Goal: Obtain resource: Obtain resource

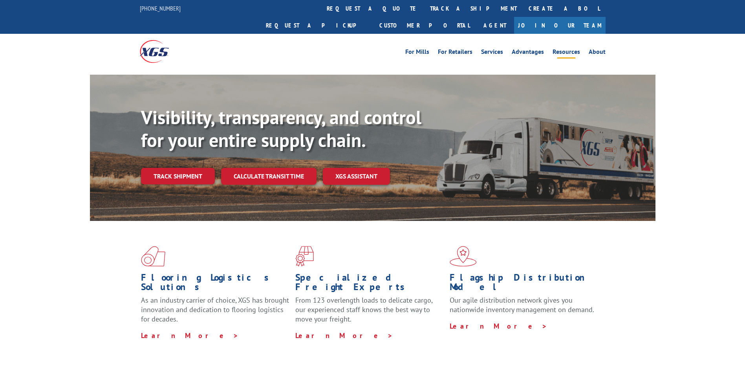
click at [569, 49] on link "Resources" at bounding box center [565, 53] width 27 height 9
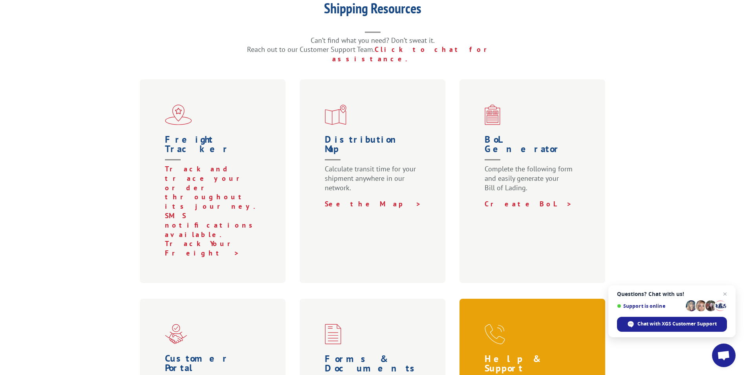
scroll to position [275, 0]
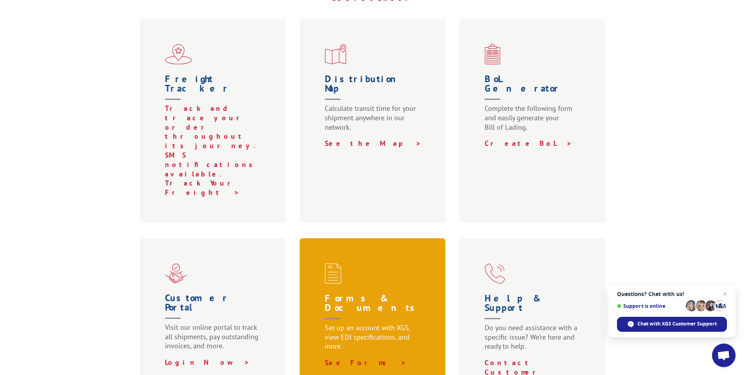
click at [378, 293] on h1 "Forms & Documents" at bounding box center [374, 307] width 99 height 29
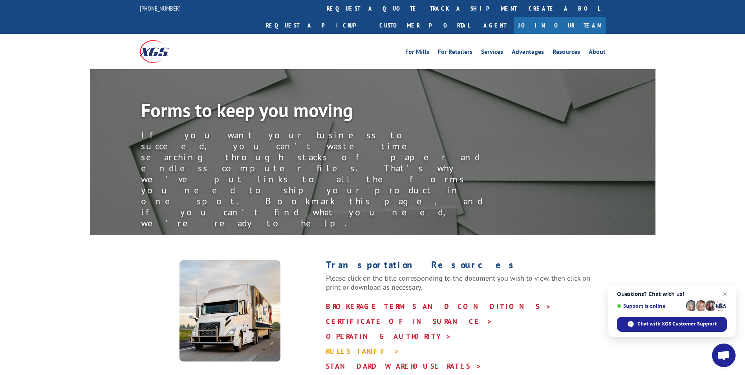
click at [335, 346] on link "RULES TARIFF >" at bounding box center [363, 350] width 74 height 9
